Goal: Task Accomplishment & Management: Manage account settings

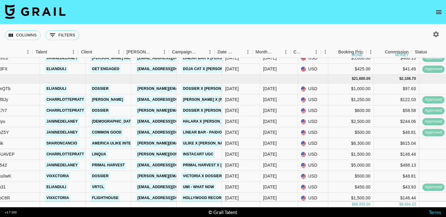
scroll to position [250, 175]
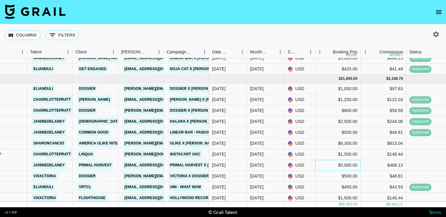
click at [341, 165] on div "$5,000.00" at bounding box center [337, 165] width 45 height 11
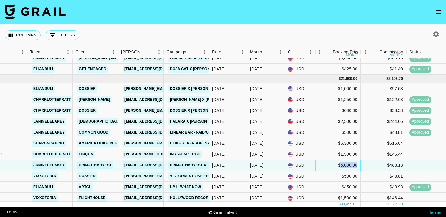
click at [341, 165] on div "$5,000.00" at bounding box center [337, 165] width 45 height 11
click at [326, 165] on input "5000" at bounding box center [337, 164] width 45 height 5
type input "5250"
click at [393, 166] on div "$488.13" at bounding box center [382, 165] width 45 height 11
click at [417, 168] on div at bounding box center [428, 165] width 45 height 11
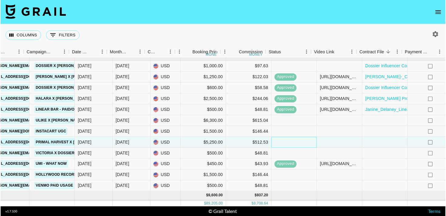
scroll to position [272, 318]
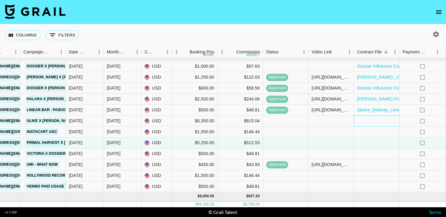
click at [362, 120] on div at bounding box center [376, 120] width 45 height 11
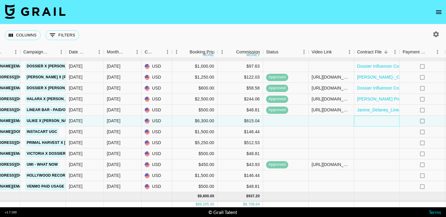
click at [362, 120] on div at bounding box center [376, 120] width 45 height 11
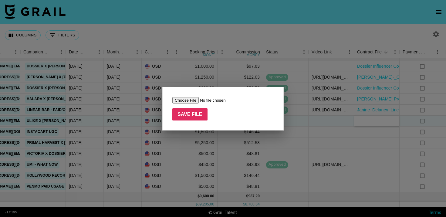
click at [192, 98] on input "file" at bounding box center [210, 100] width 77 height 6
type input "C:\fakepath\Influencer_Partnership_Agreement--[PERSON_NAME][版本0].pdf"
click at [189, 114] on input "Save File" at bounding box center [189, 114] width 35 height 12
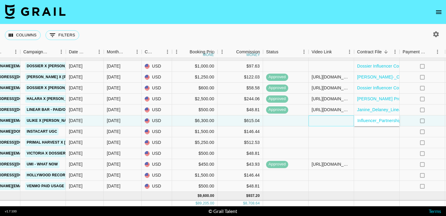
click at [322, 122] on div at bounding box center [330, 120] width 45 height 11
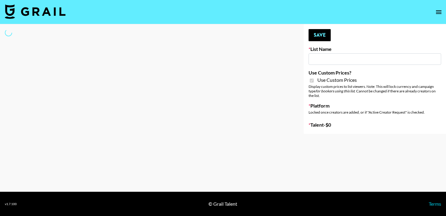
type input "Flimeal + Liveling"
checkbox input "true"
select select "Brand"
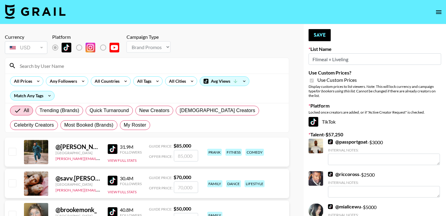
click at [51, 62] on input at bounding box center [150, 66] width 269 height 10
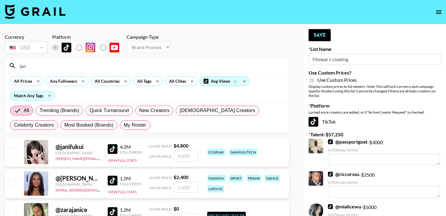
type input "janine"
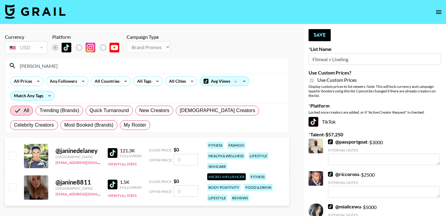
click at [17, 156] on div "@ janinedelaney United States madilyn@grail-talent.com 121.3K Followers View Fu…" at bounding box center [147, 156] width 284 height 37
click at [12, 156] on input "checkbox" at bounding box center [11, 155] width 7 height 7
click at [181, 161] on input "number" at bounding box center [186, 160] width 24 height 12
checkbox input "true"
click at [180, 161] on input "1500" at bounding box center [186, 160] width 24 height 12
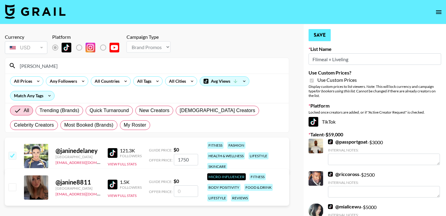
type input "1750"
click at [325, 33] on button "Save" at bounding box center [319, 35] width 22 height 12
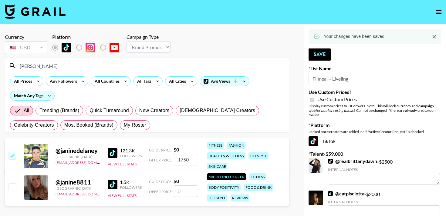
drag, startPoint x: 357, startPoint y: 75, endPoint x: 368, endPoint y: 75, distance: 11.2
click at [368, 75] on input "Flimeal + Liveling" at bounding box center [374, 79] width 132 height 12
drag, startPoint x: 354, startPoint y: 81, endPoint x: 289, endPoint y: 79, distance: 64.9
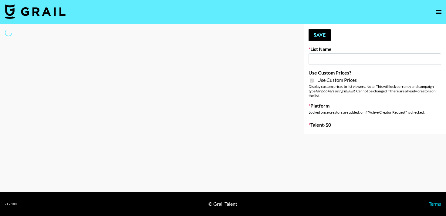
type input "Whipped US"
checkbox input "true"
select select "Brand"
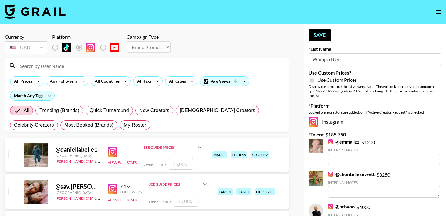
click at [76, 64] on input at bounding box center [150, 66] width 269 height 10
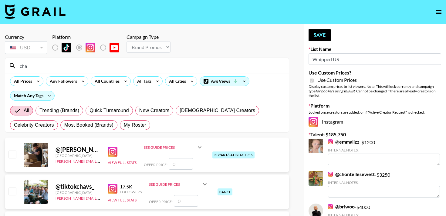
type input "charrlott"
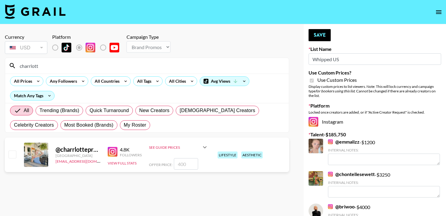
click at [15, 155] on input "checkbox" at bounding box center [11, 154] width 7 height 7
checkbox input "true"
drag, startPoint x: 185, startPoint y: 164, endPoint x: 176, endPoint y: 164, distance: 8.5
click at [176, 164] on input "400" at bounding box center [186, 164] width 24 height 12
type input "2000"
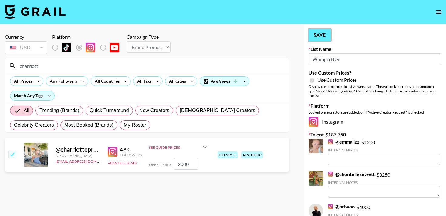
click at [318, 32] on button "Save" at bounding box center [319, 35] width 22 height 12
